Goal: Task Accomplishment & Management: Use online tool/utility

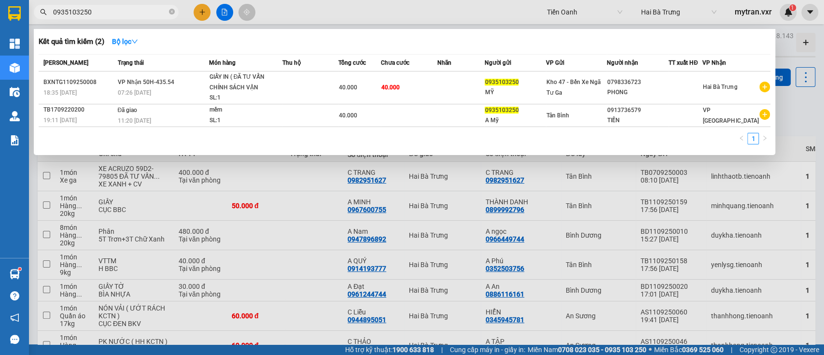
scroll to position [64, 0]
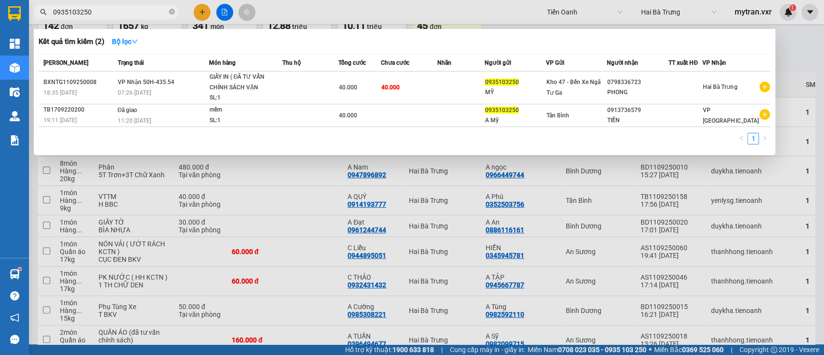
click at [810, 70] on div at bounding box center [412, 177] width 824 height 355
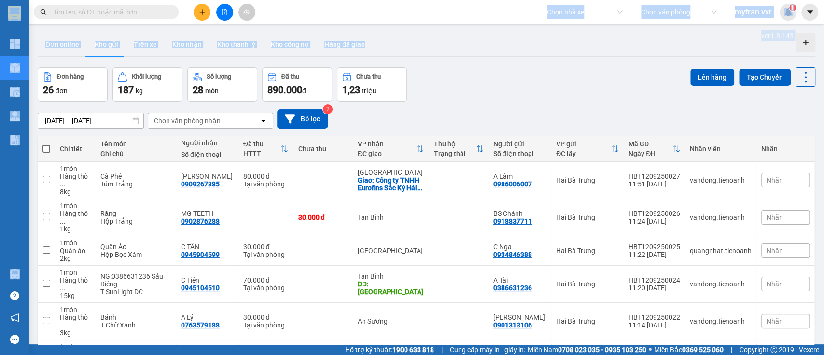
drag, startPoint x: 563, startPoint y: 44, endPoint x: 564, endPoint y: 14, distance: 30.5
click at [564, 14] on section "Kết quả tìm kiếm ( 0 ) Bộ lọc No Data Chọn nhà xe Chọn văn phòng mytran.vxr 1 T…" at bounding box center [412, 177] width 824 height 355
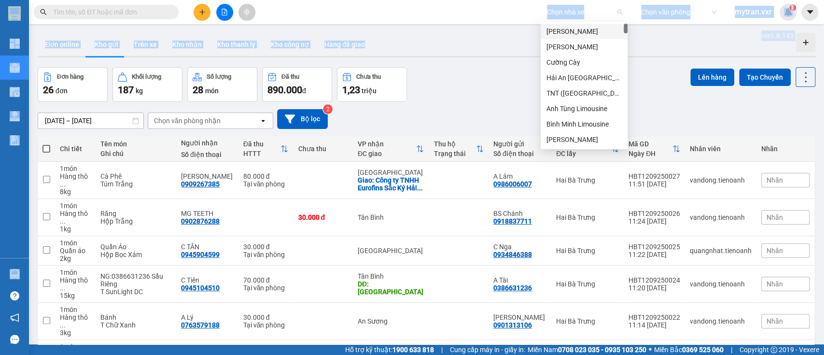
click at [564, 14] on input "search" at bounding box center [581, 12] width 69 height 14
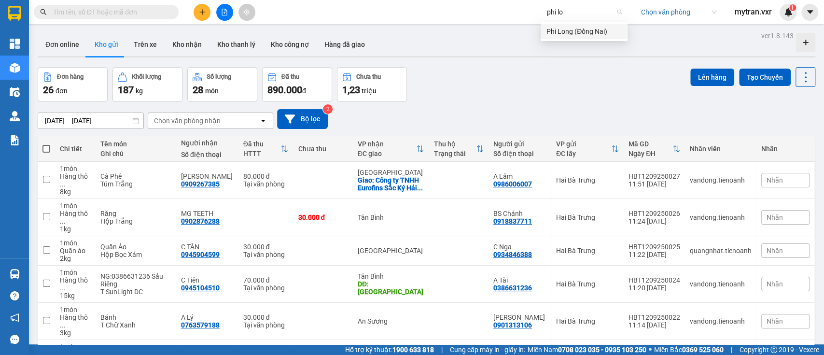
type input "phi lon"
click at [590, 29] on div "Phi Long (Đồng Nai)" at bounding box center [584, 31] width 75 height 11
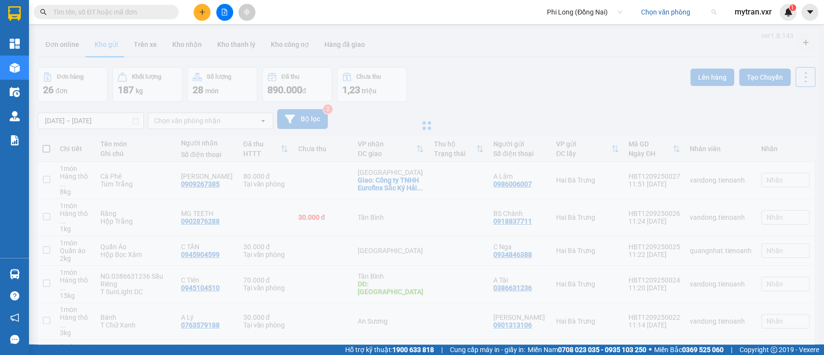
click at [651, 6] on input "search" at bounding box center [675, 12] width 69 height 14
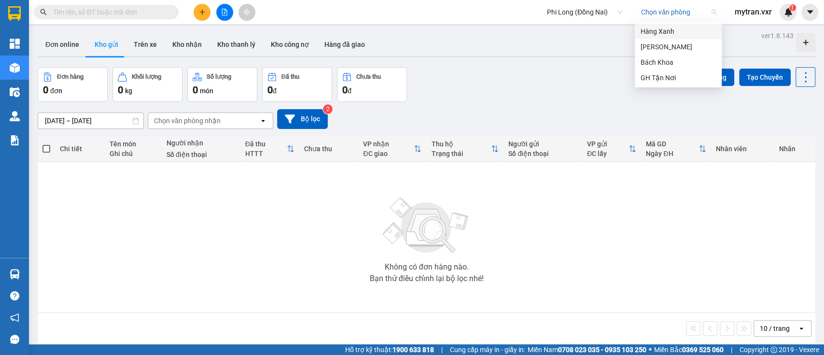
click at [653, 28] on div "Hàng Xanh" at bounding box center [678, 31] width 75 height 11
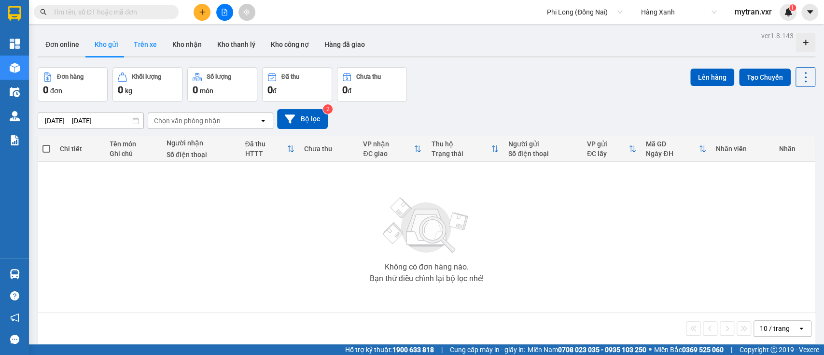
click at [149, 45] on button "Trên xe" at bounding box center [145, 44] width 39 height 23
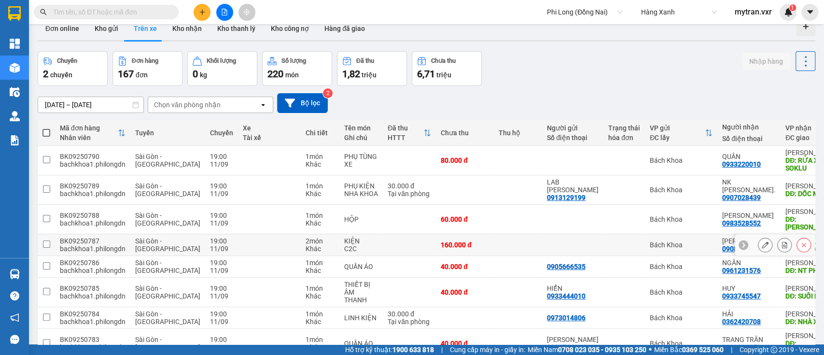
scroll to position [15, 0]
